Goal: Entertainment & Leisure: Consume media (video, audio)

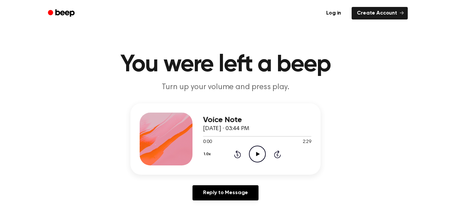
click at [255, 156] on icon "Play Audio" at bounding box center [257, 154] width 17 height 17
click at [258, 157] on icon "Pause Audio" at bounding box center [257, 154] width 17 height 17
click at [254, 157] on icon "Play Audio" at bounding box center [257, 154] width 17 height 17
click at [256, 154] on icon at bounding box center [257, 154] width 3 height 4
click at [261, 159] on icon "Play Audio" at bounding box center [257, 154] width 17 height 17
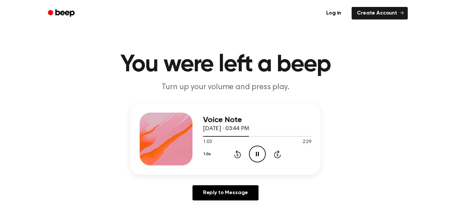
click at [259, 158] on icon "Pause Audio" at bounding box center [257, 154] width 17 height 17
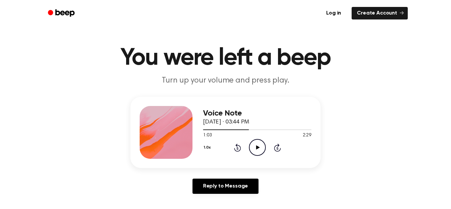
scroll to position [10, 0]
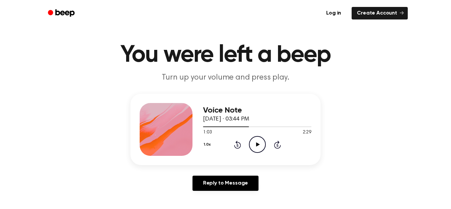
click at [261, 141] on icon "Play Audio" at bounding box center [257, 144] width 17 height 17
click at [268, 135] on div "1:24 2:29" at bounding box center [257, 132] width 108 height 7
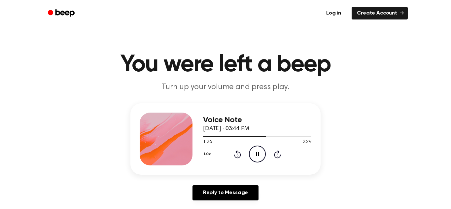
click at [256, 155] on icon at bounding box center [257, 154] width 3 height 4
click at [206, 167] on div "Voice Note [DATE] · 03:44 PM 1:27 2:29 Your browser does not support the [objec…" at bounding box center [225, 138] width 190 height 71
click at [208, 157] on button "1.0x" at bounding box center [208, 154] width 10 height 11
click at [234, 152] on icon "Rewind 5 seconds" at bounding box center [237, 154] width 7 height 9
click at [257, 152] on icon "Play Audio" at bounding box center [257, 154] width 17 height 17
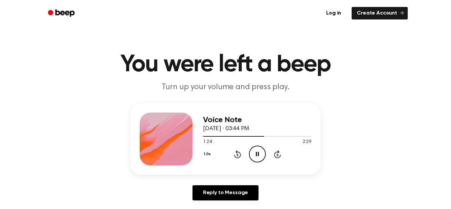
scroll to position [1, 0]
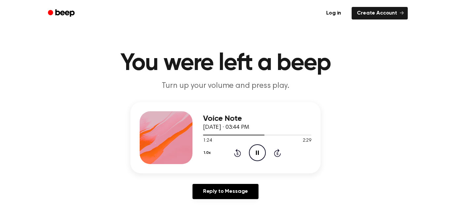
click at [234, 157] on icon "Rewind 5 seconds" at bounding box center [237, 153] width 7 height 9
click at [234, 151] on icon "Rewind 5 seconds" at bounding box center [237, 153] width 7 height 9
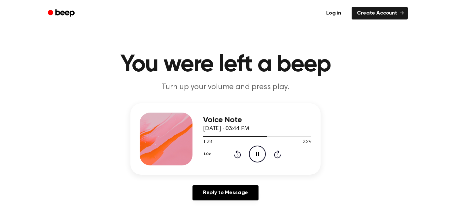
click at [260, 148] on icon "Pause Audio" at bounding box center [257, 154] width 17 height 17
click at [262, 151] on icon "Play Audio" at bounding box center [257, 154] width 17 height 17
click at [257, 154] on icon at bounding box center [257, 154] width 3 height 4
click at [261, 150] on icon "Play Audio" at bounding box center [257, 154] width 17 height 17
click at [258, 159] on icon "Pause Audio" at bounding box center [257, 154] width 17 height 17
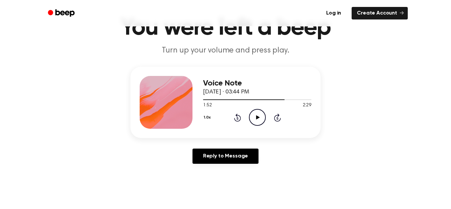
scroll to position [41, 0]
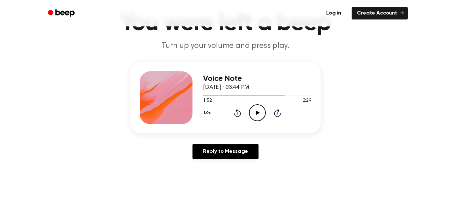
click at [248, 111] on div "1.0x Rewind 5 seconds Play Audio Skip 5 seconds" at bounding box center [257, 112] width 108 height 17
click at [255, 120] on icon "Play Audio" at bounding box center [257, 112] width 17 height 17
click at [255, 115] on icon "Pause Audio" at bounding box center [257, 112] width 17 height 17
click at [264, 109] on circle at bounding box center [257, 113] width 16 height 16
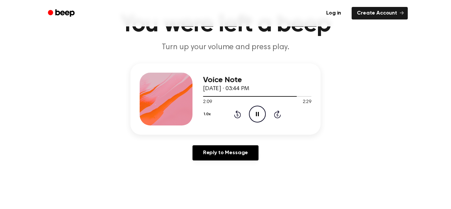
scroll to position [0, 0]
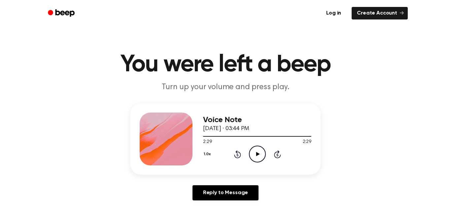
click at [259, 152] on icon "Play Audio" at bounding box center [257, 154] width 17 height 17
click at [250, 163] on div "Voice Note [DATE] · 03:44 PM 0:02 2:29 Your browser does not support the [objec…" at bounding box center [257, 139] width 108 height 53
click at [252, 153] on icon "Pause Audio" at bounding box center [257, 154] width 17 height 17
click at [289, 163] on div "Voice Note [DATE] · 03:44 PM 0:03 2:29 Your browser does not support the [objec…" at bounding box center [257, 139] width 108 height 53
click at [276, 163] on div "Voice Note [DATE] · 03:44 PM 0:03 2:29 Your browser does not support the [objec…" at bounding box center [257, 139] width 108 height 53
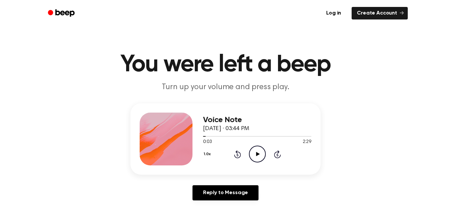
click at [267, 157] on div "1.0x Rewind 5 seconds Play Audio Skip 5 seconds" at bounding box center [257, 154] width 108 height 17
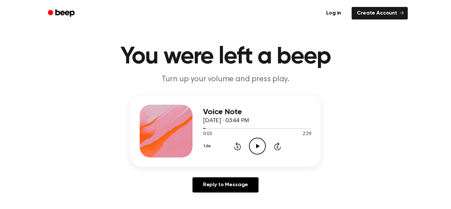
scroll to position [6, 0]
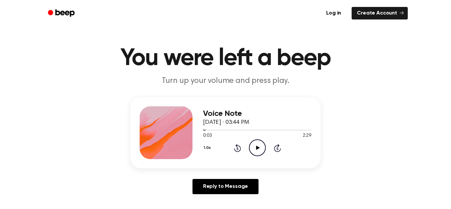
click at [274, 150] on icon at bounding box center [277, 148] width 7 height 8
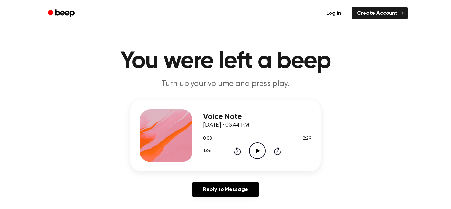
scroll to position [0, 0]
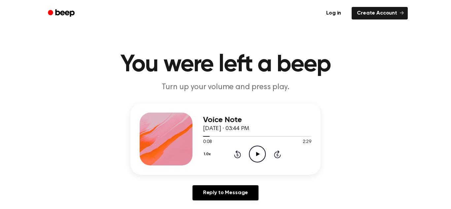
click at [280, 158] on icon "Skip 5 seconds" at bounding box center [277, 154] width 7 height 9
click at [274, 155] on icon "Skip 5 seconds" at bounding box center [277, 154] width 7 height 9
click at [288, 157] on div "1.0x Rewind 5 seconds Play Audio Skip 5 seconds" at bounding box center [257, 154] width 108 height 17
click at [289, 152] on div "1.0x Rewind 5 seconds Play Audio Skip 5 seconds" at bounding box center [257, 154] width 108 height 17
click at [277, 155] on icon at bounding box center [277, 155] width 2 height 3
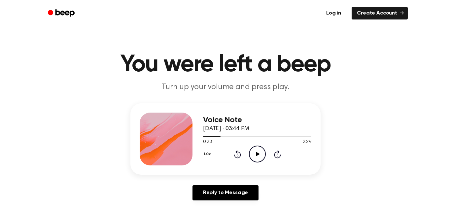
click at [291, 160] on div "1.0x Rewind 5 seconds Play Audio Skip 5 seconds" at bounding box center [257, 154] width 108 height 17
click at [280, 155] on icon at bounding box center [277, 154] width 7 height 8
click at [277, 156] on icon "Skip 5 seconds" at bounding box center [277, 154] width 7 height 9
click at [286, 158] on div "1.0x Rewind 5 seconds Play Audio Skip 5 seconds" at bounding box center [257, 154] width 108 height 17
click at [277, 155] on icon at bounding box center [277, 155] width 2 height 3
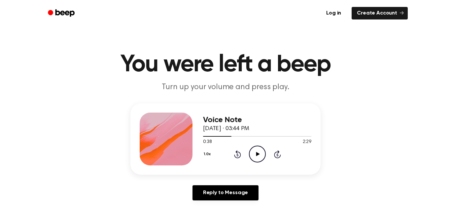
click at [281, 155] on icon at bounding box center [277, 154] width 7 height 8
click at [284, 153] on div "1.0x Rewind 5 seconds Play Audio Skip 5 seconds" at bounding box center [257, 154] width 108 height 17
click at [279, 158] on icon "Skip 5 seconds" at bounding box center [277, 154] width 7 height 9
click at [285, 161] on div "1.0x Rewind 5 seconds Play Audio Skip 5 seconds" at bounding box center [257, 154] width 108 height 17
click at [289, 161] on div "1.0x Rewind 5 seconds Play Audio Skip 5 seconds" at bounding box center [257, 154] width 108 height 17
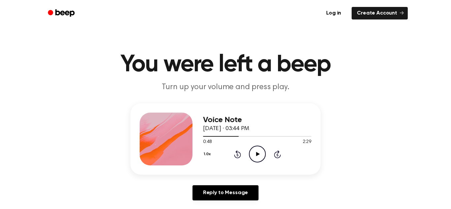
click at [288, 162] on div "1.0x Rewind 5 seconds Play Audio Skip 5 seconds" at bounding box center [257, 154] width 108 height 17
click at [287, 160] on div "1.0x Rewind 5 seconds Play Audio Skip 5 seconds" at bounding box center [257, 154] width 108 height 17
click at [289, 161] on div "1.0x Rewind 5 seconds Play Audio Skip 5 seconds" at bounding box center [257, 154] width 108 height 17
click at [240, 156] on icon at bounding box center [237, 154] width 7 height 8
click at [240, 157] on icon "Rewind 5 seconds" at bounding box center [237, 154] width 7 height 9
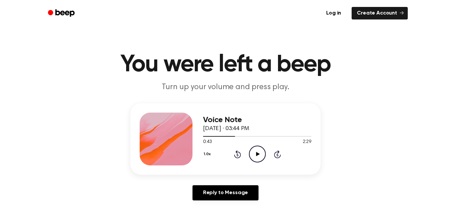
click at [238, 158] on icon at bounding box center [237, 154] width 7 height 8
click at [243, 164] on div "Voice Note [DATE] · 03:44 PM 0:33 2:29 Your browser does not support the [objec…" at bounding box center [257, 139] width 108 height 53
click at [240, 162] on div "1.0x Rewind 5 seconds Play Audio Skip 5 seconds" at bounding box center [257, 154] width 108 height 17
click at [240, 170] on div "Voice Note [DATE] · 03:44 PM 0:33 2:29 Your browser does not support the [objec…" at bounding box center [225, 138] width 190 height 71
click at [238, 163] on div "Voice Note [DATE] · 03:44 PM 0:33 2:29 Your browser does not support the [objec…" at bounding box center [257, 139] width 108 height 53
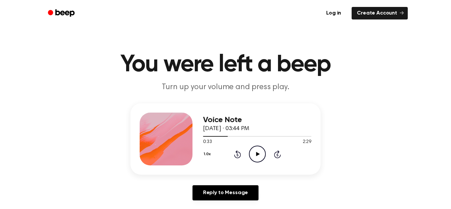
click at [237, 155] on icon "Rewind 5 seconds" at bounding box center [237, 154] width 7 height 9
click at [237, 155] on icon at bounding box center [237, 155] width 2 height 3
click at [234, 158] on icon "Rewind 5 seconds" at bounding box center [237, 154] width 7 height 9
click at [237, 155] on icon at bounding box center [237, 155] width 2 height 3
click at [236, 158] on icon at bounding box center [237, 154] width 7 height 8
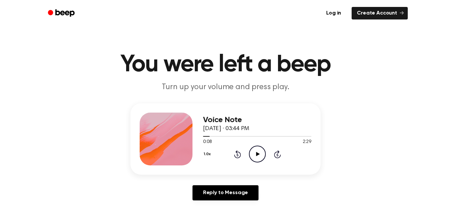
click at [239, 166] on div "Voice Note [DATE] · 03:44 PM 0:08 2:29 Your browser does not support the [objec…" at bounding box center [225, 138] width 190 height 71
click at [240, 165] on div "Voice Note [DATE] · 03:44 PM 0:08 2:29 Your browser does not support the [objec…" at bounding box center [257, 139] width 108 height 53
click at [240, 158] on icon "Rewind 5 seconds" at bounding box center [237, 154] width 7 height 9
click at [239, 158] on div "1.0x Rewind 5 seconds Play Audio Skip 5 seconds" at bounding box center [257, 154] width 108 height 17
click at [237, 155] on icon at bounding box center [237, 155] width 2 height 3
